Goal: Transaction & Acquisition: Download file/media

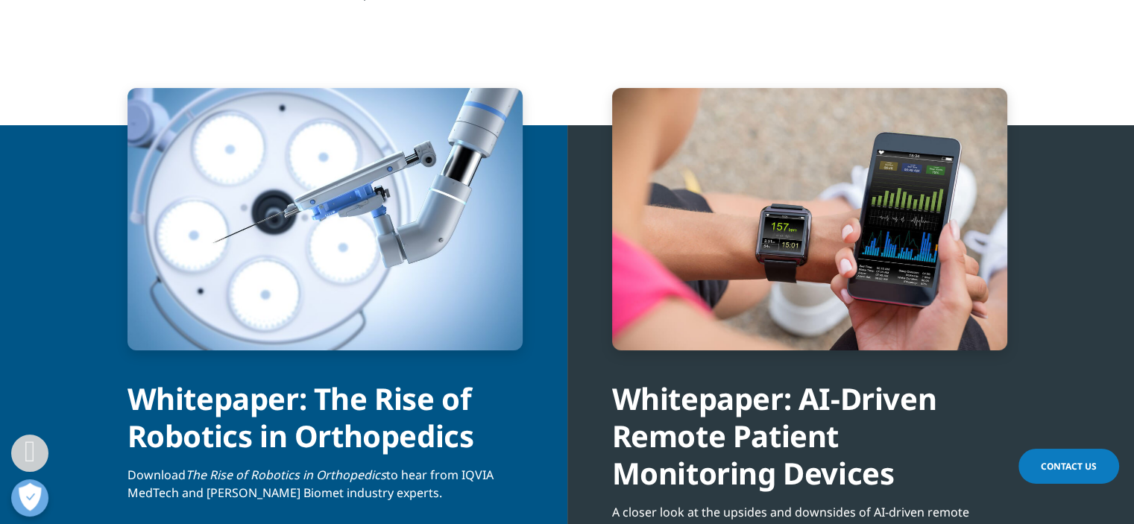
scroll to position [5958, 0]
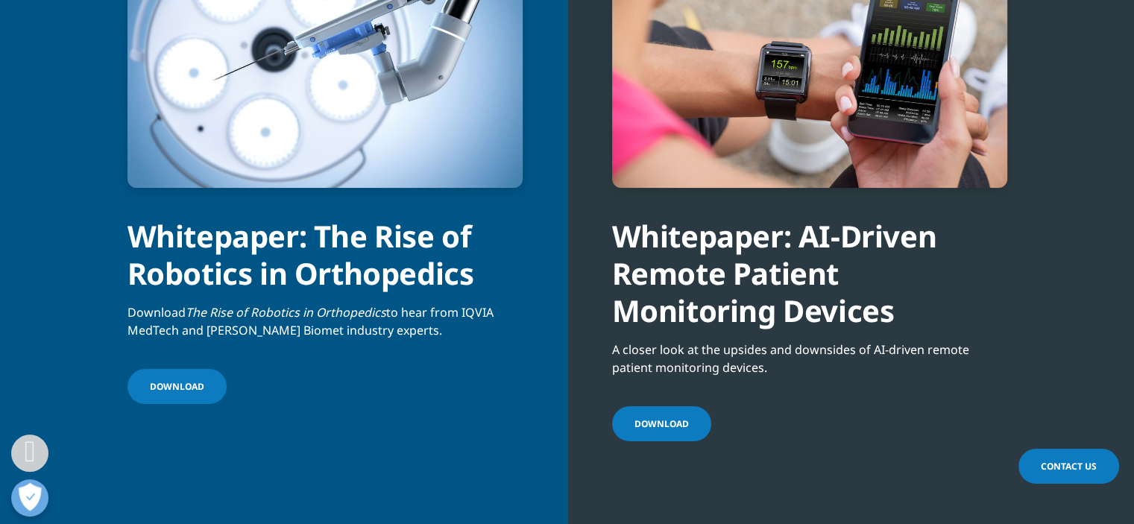
click at [661, 423] on span "Download" at bounding box center [661, 423] width 54 height 13
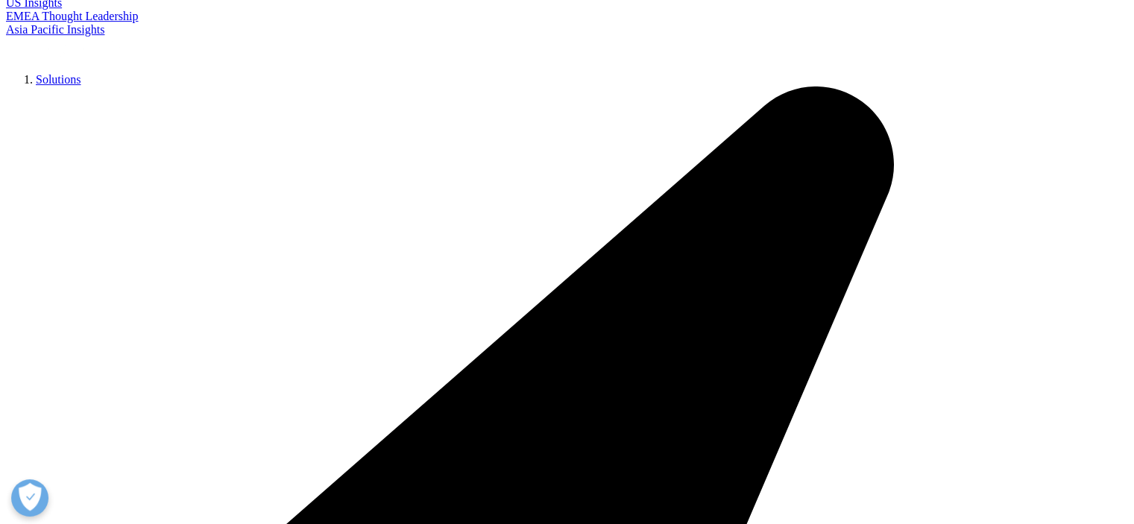
scroll to position [671, 0]
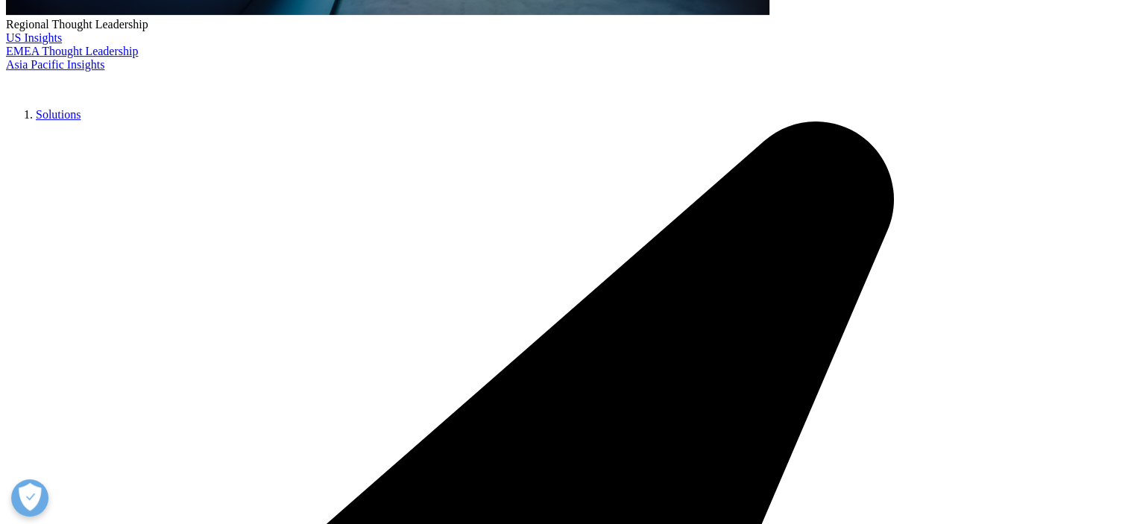
type input "adrian"
type input "ivanov"
type input "adriyam.ivanov@foundever.com"
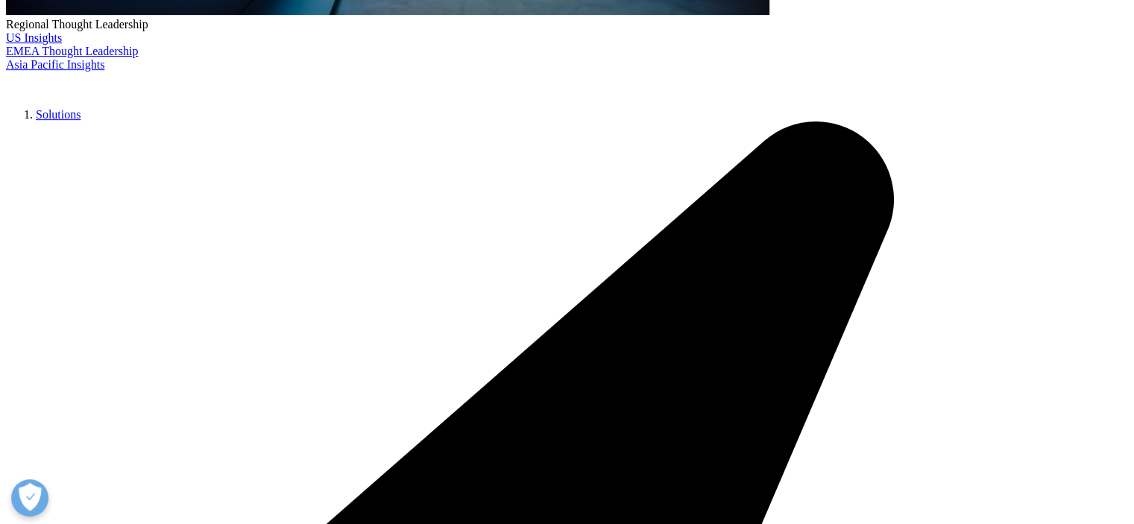
type input "staff"
drag, startPoint x: 221, startPoint y: 338, endPoint x: 231, endPoint y: 326, distance: 15.8
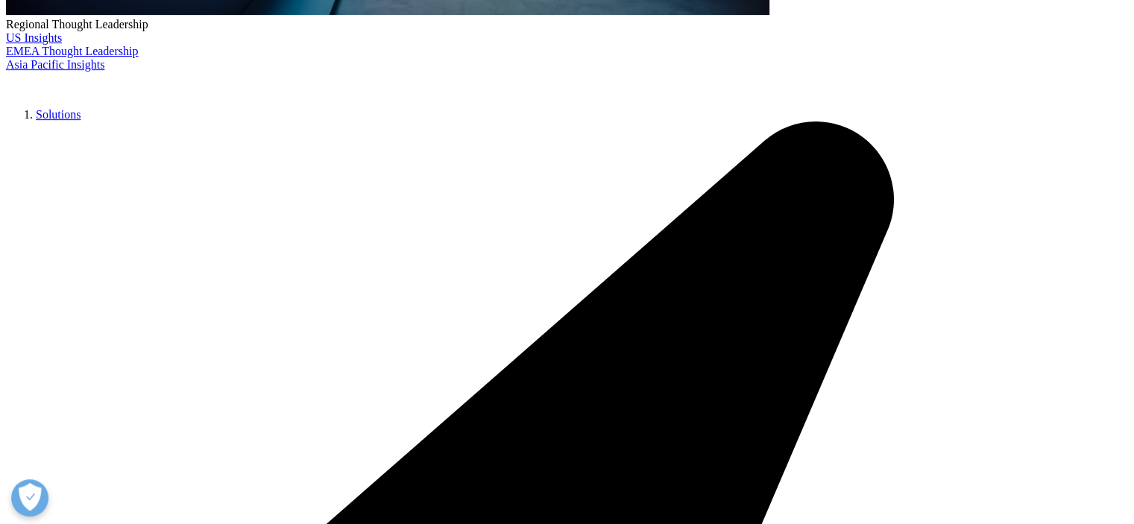
type input "Foundever"
select select "[GEOGRAPHIC_DATA]"
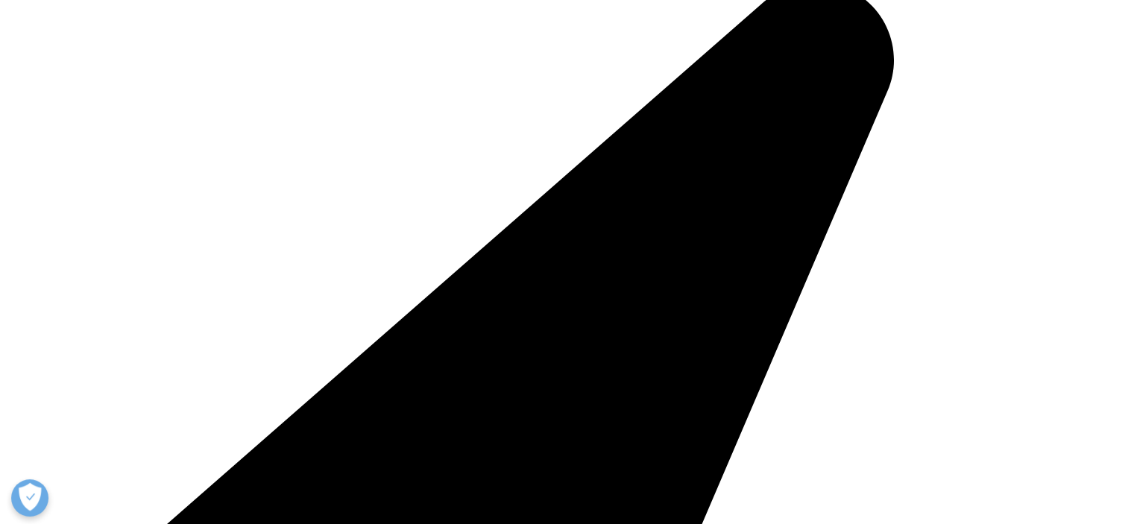
scroll to position [820, 0]
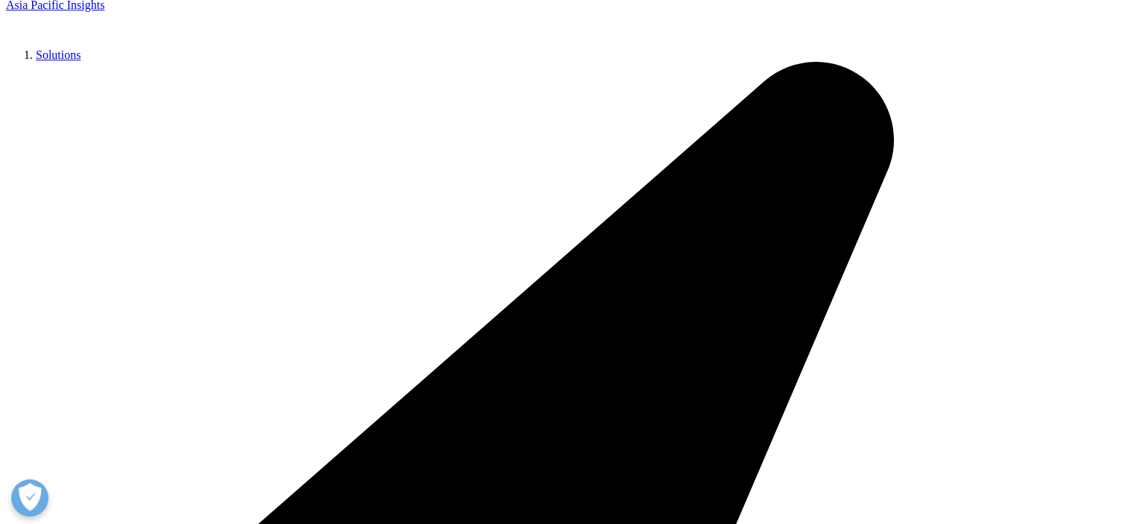
scroll to position [656, 0]
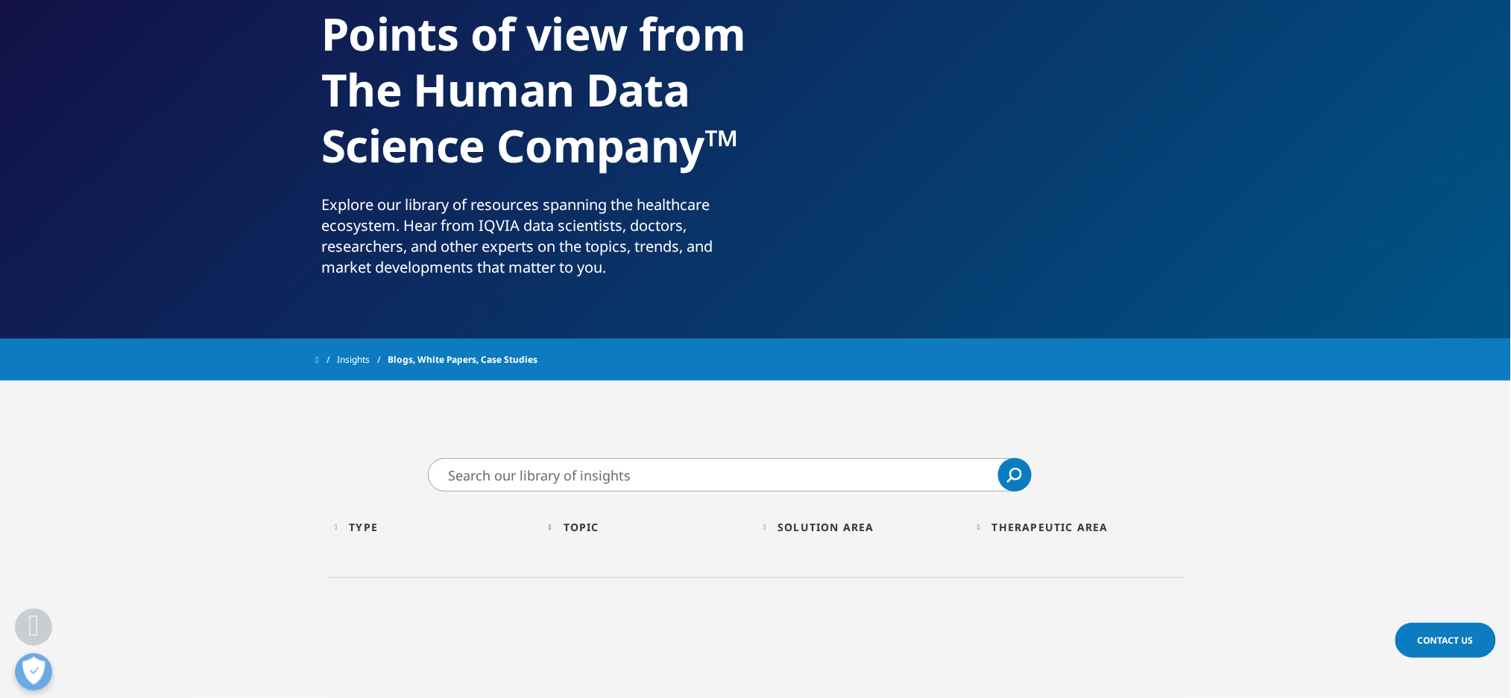
scroll to position [397, 0]
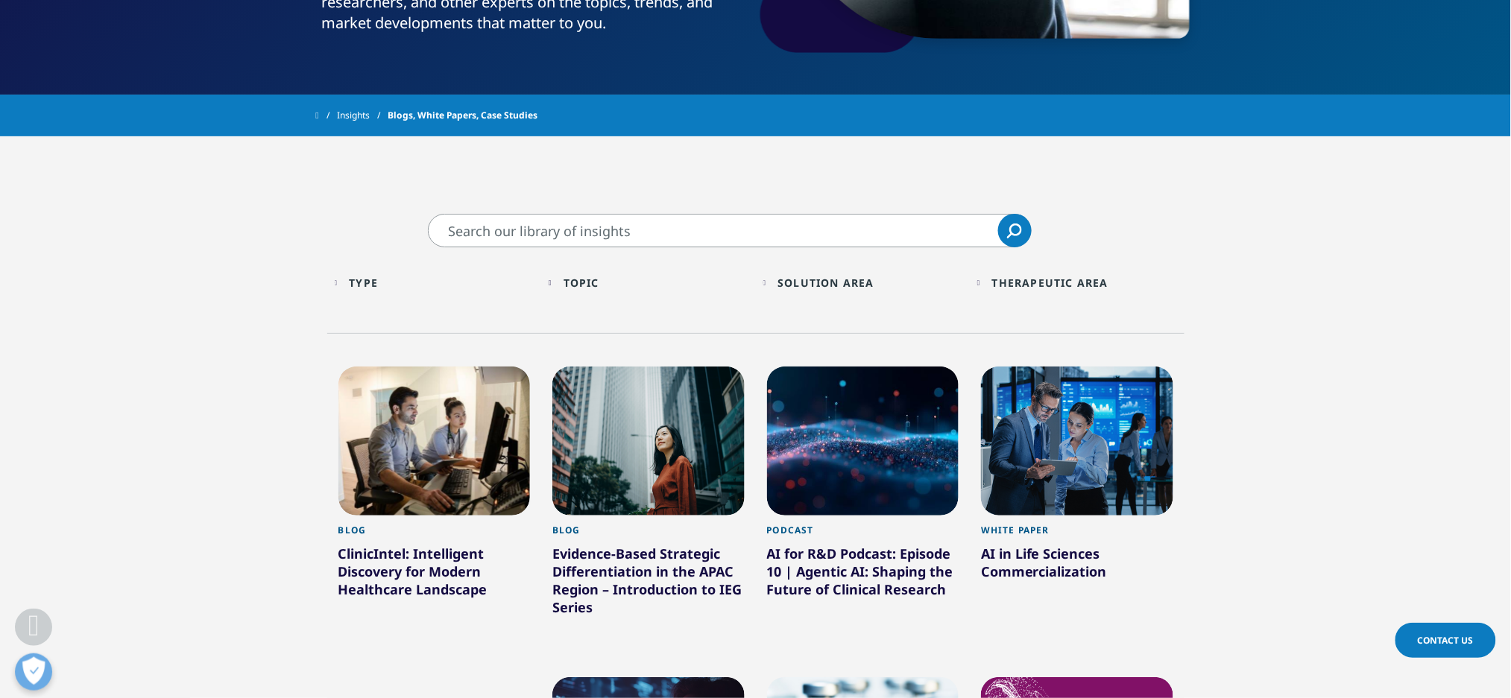
click at [558, 280] on div "Topic Loading Clear Or/And Operator" at bounding box center [649, 282] width 200 height 35
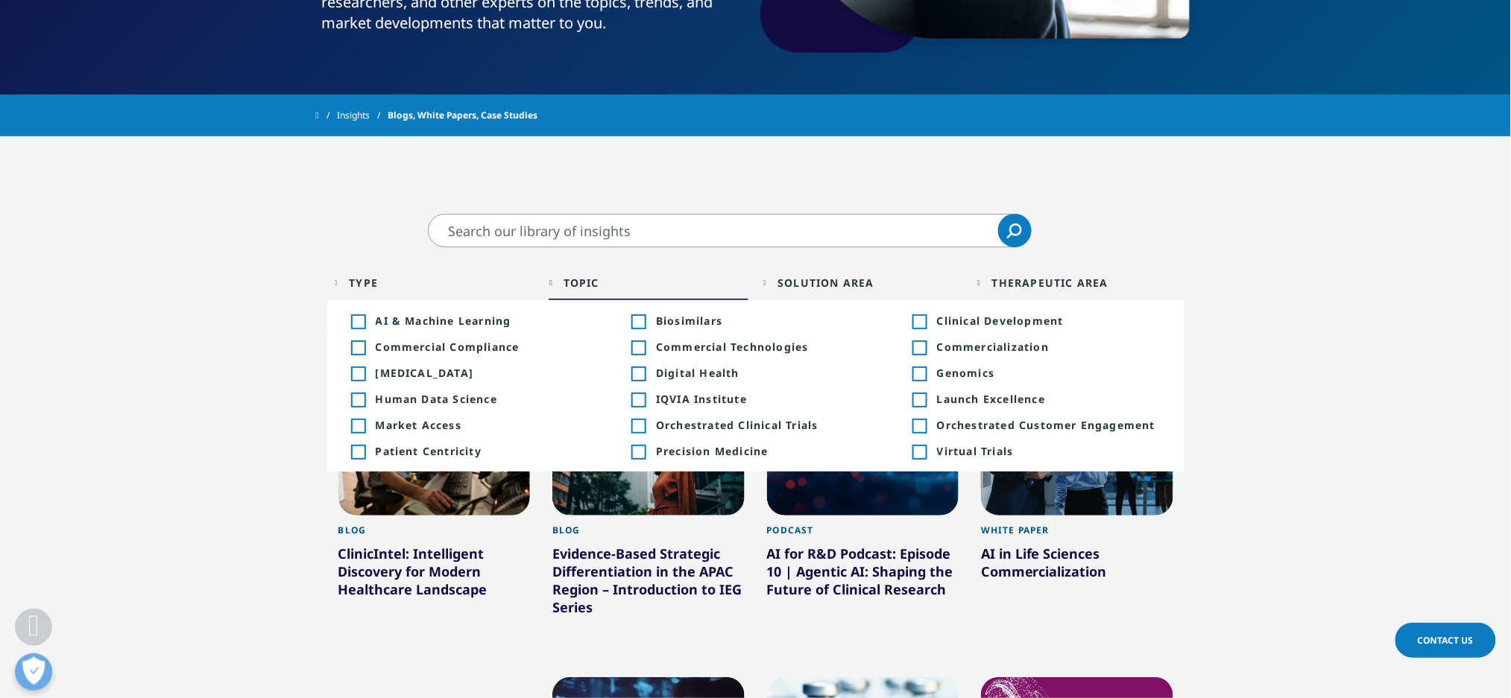
click at [658, 234] on input "Search" at bounding box center [730, 231] width 604 height 34
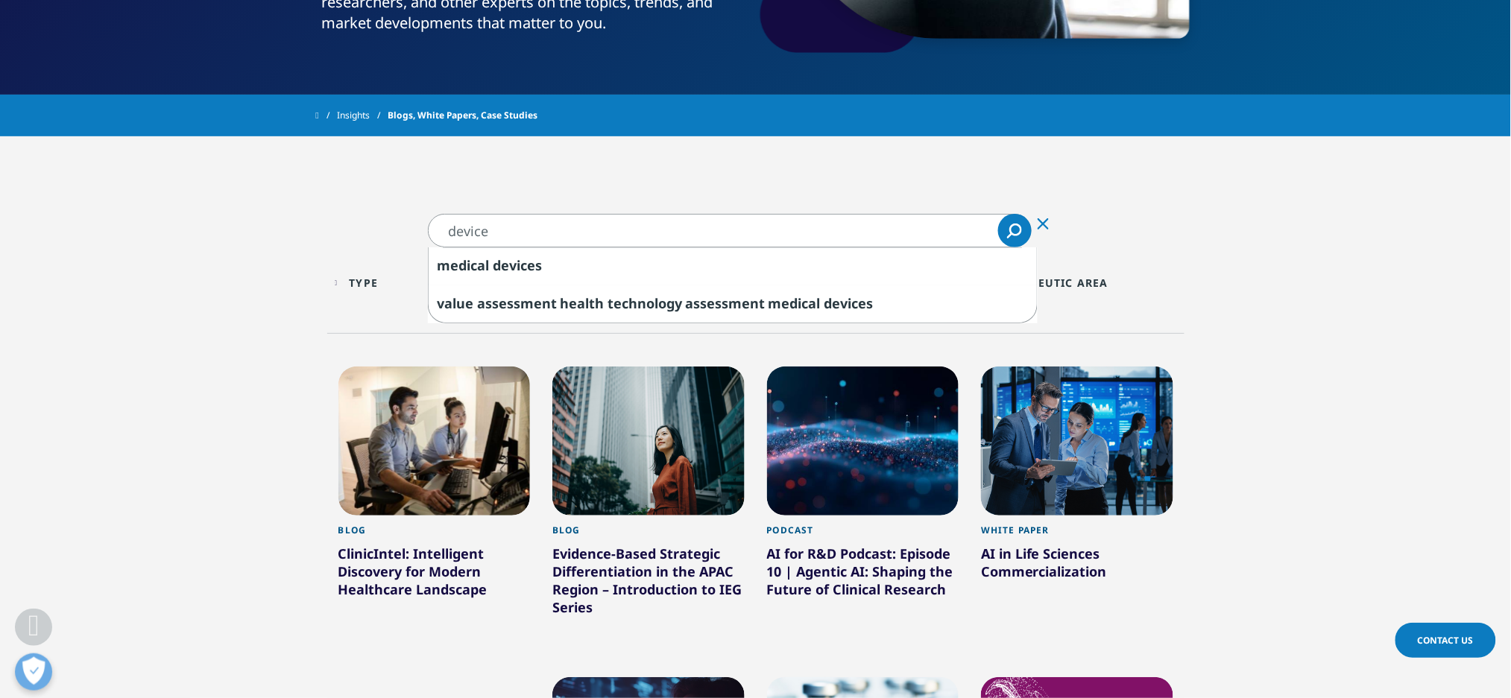
type input "device"
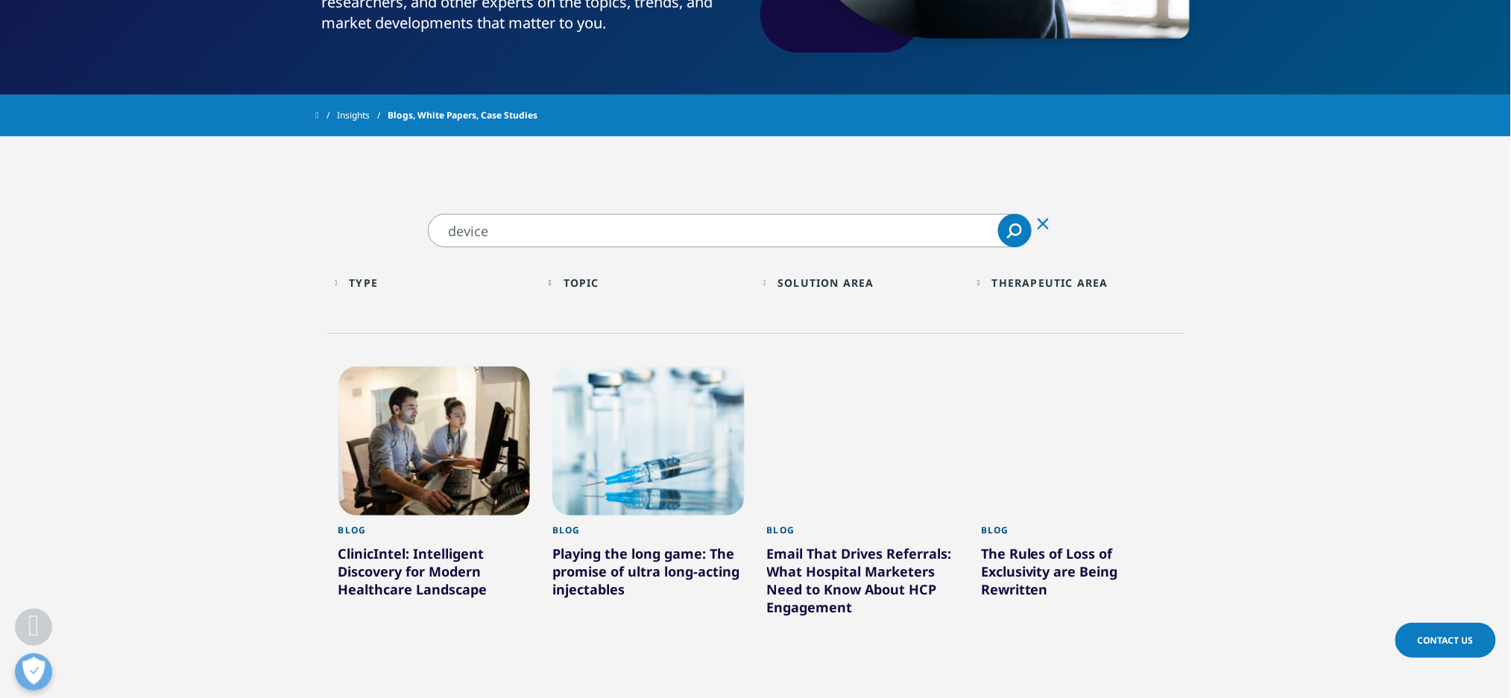
click at [1017, 238] on link "Search Loading" at bounding box center [1015, 231] width 34 height 34
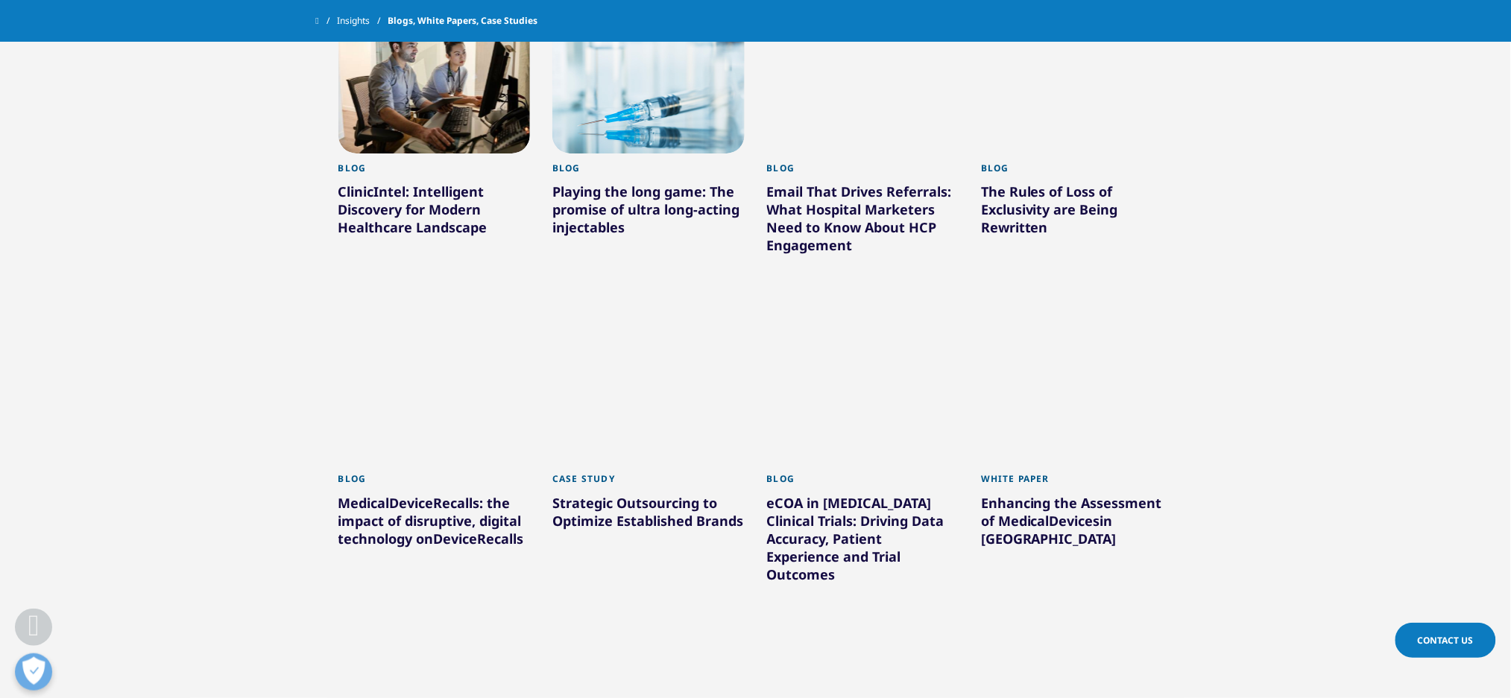
scroll to position [596, 0]
